Goal: Transaction & Acquisition: Purchase product/service

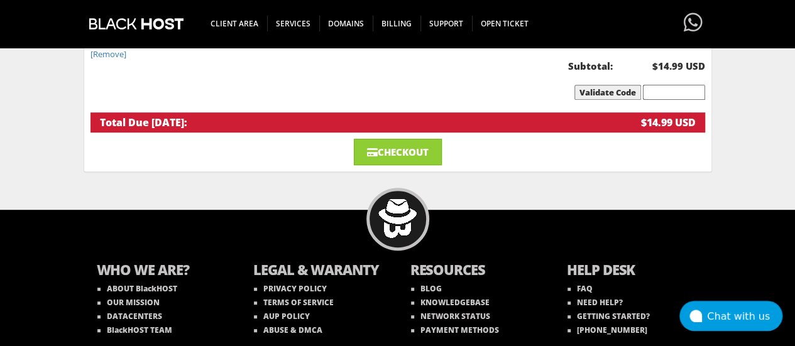
scroll to position [252, 0]
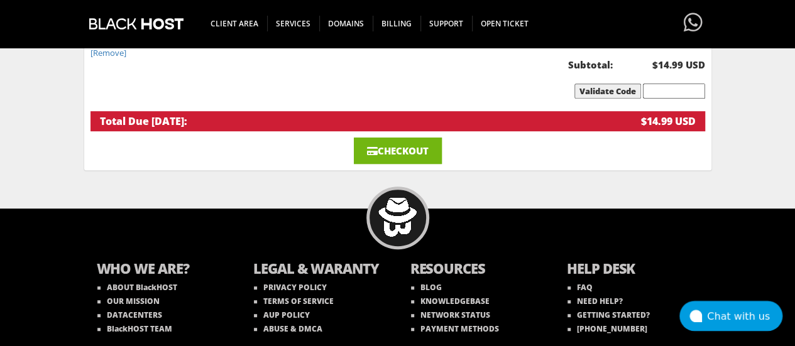
click at [392, 143] on link "Checkout" at bounding box center [398, 151] width 88 height 26
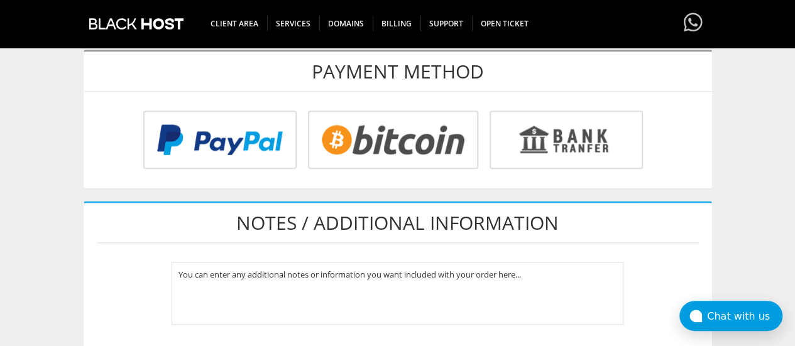
scroll to position [497, 0]
click at [295, 140] on input "radio" at bounding box center [217, 142] width 153 height 58
radio input "true"
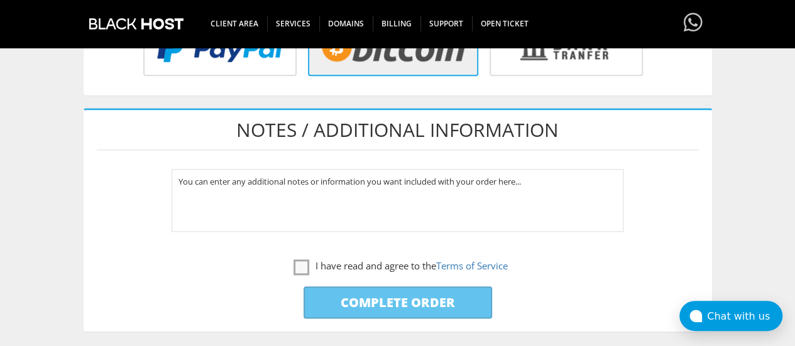
scroll to position [589, 0]
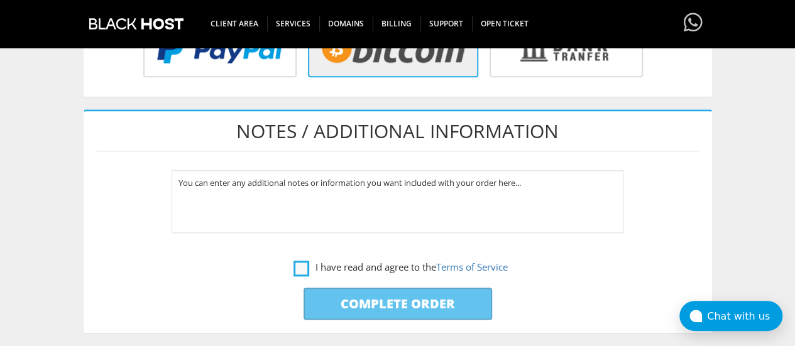
click at [299, 270] on label "I have read and agree to the Terms of Service" at bounding box center [401, 268] width 214 height 16
checkbox input "true"
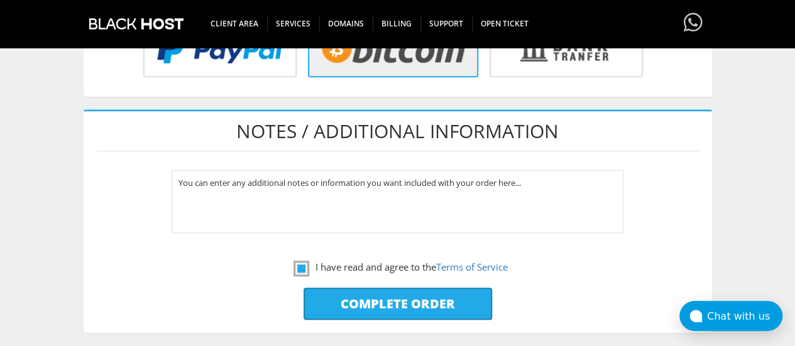
click at [387, 299] on input "Complete Order" at bounding box center [398, 304] width 189 height 32
type input "Please Wait..."
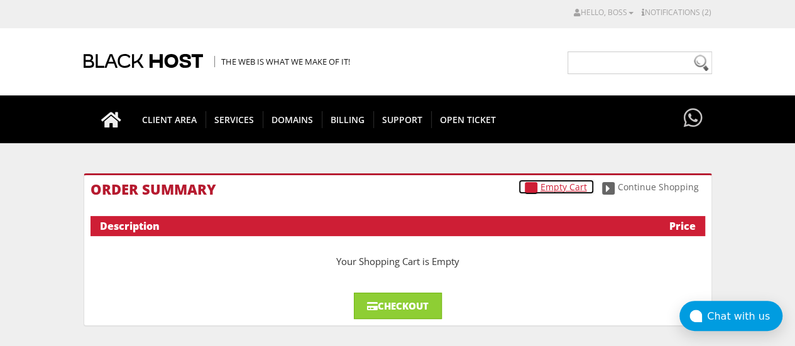
click at [558, 191] on link "Empty Cart" at bounding box center [556, 187] width 75 height 14
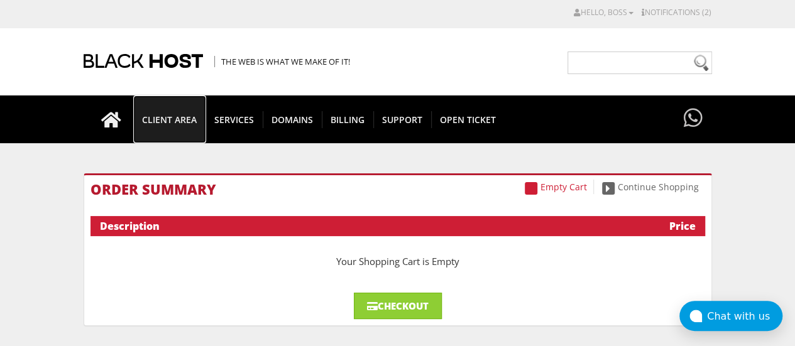
click at [190, 121] on span "CLIENT AREA" at bounding box center [169, 119] width 72 height 17
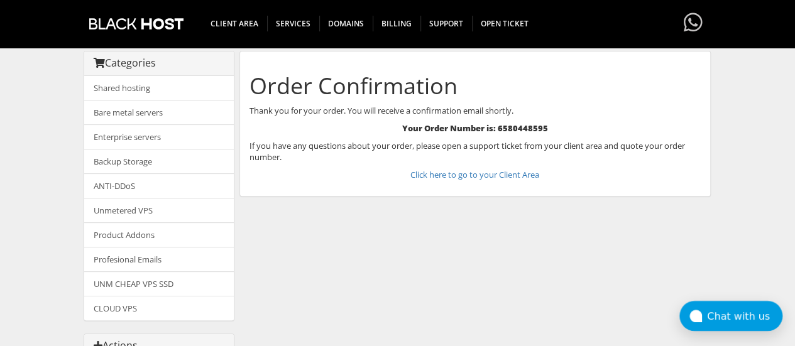
scroll to position [107, 0]
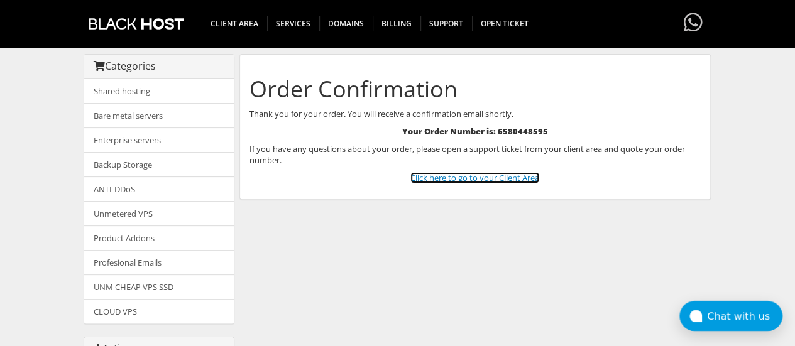
click at [467, 180] on link "Click here to go to your Client Area" at bounding box center [475, 177] width 129 height 11
